Goal: Information Seeking & Learning: Learn about a topic

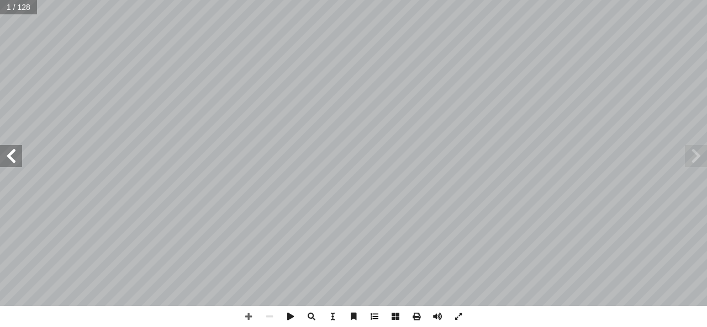
click at [378, 316] on span at bounding box center [374, 316] width 21 height 21
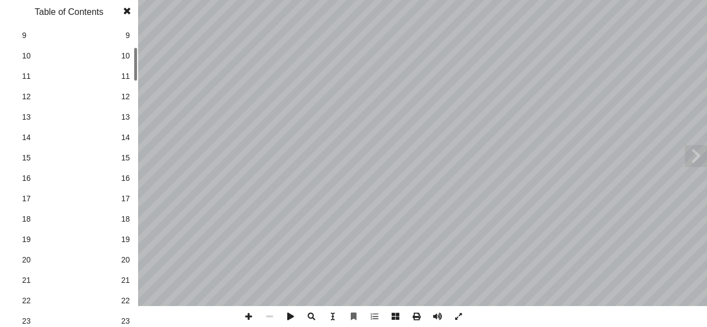
click at [126, 180] on span "16" at bounding box center [125, 179] width 9 height 12
click at [126, 13] on span at bounding box center [127, 11] width 20 height 22
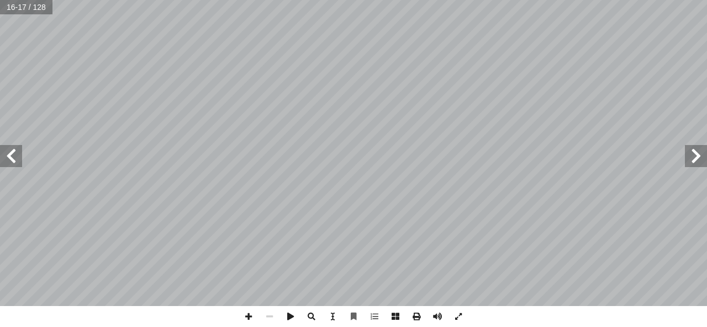
click at [17, 162] on span at bounding box center [11, 156] width 22 height 22
click at [15, 157] on span at bounding box center [11, 156] width 22 height 22
